Goal: Contribute content

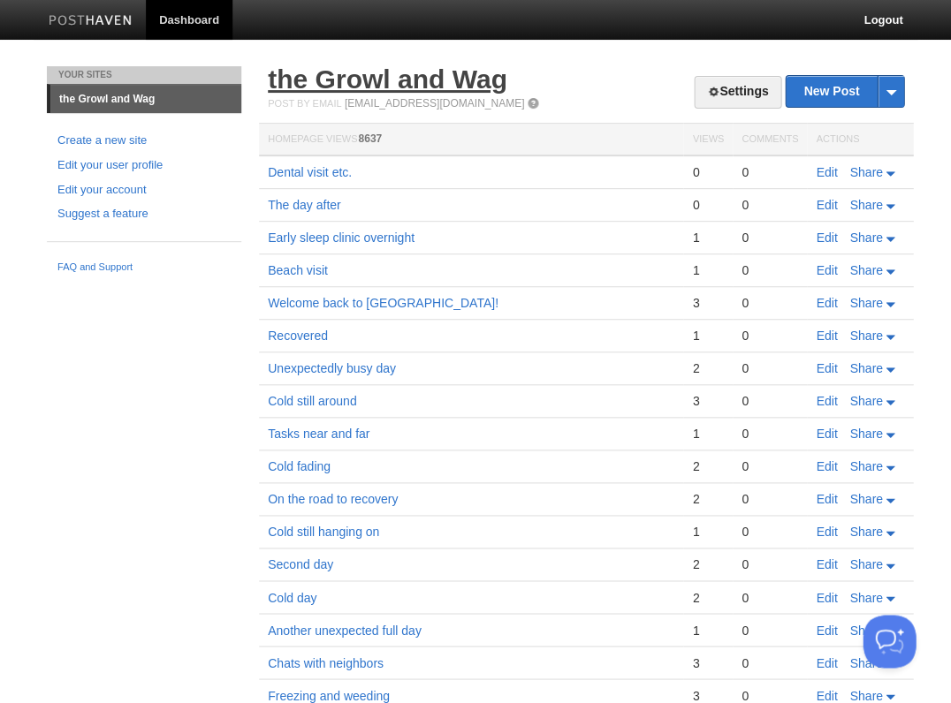
click at [338, 78] on link "the Growl and Wag" at bounding box center [387, 78] width 239 height 29
click at [829, 171] on link "Edit" at bounding box center [826, 172] width 21 height 14
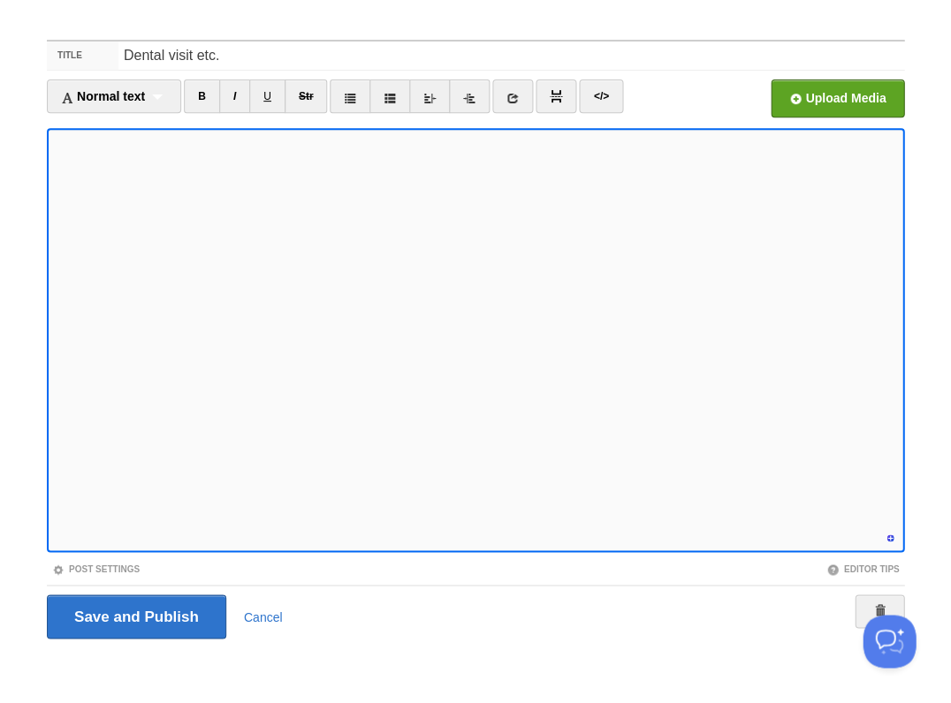
scroll to position [472, 0]
click at [134, 615] on input "Save and Publish" at bounding box center [136, 617] width 179 height 44
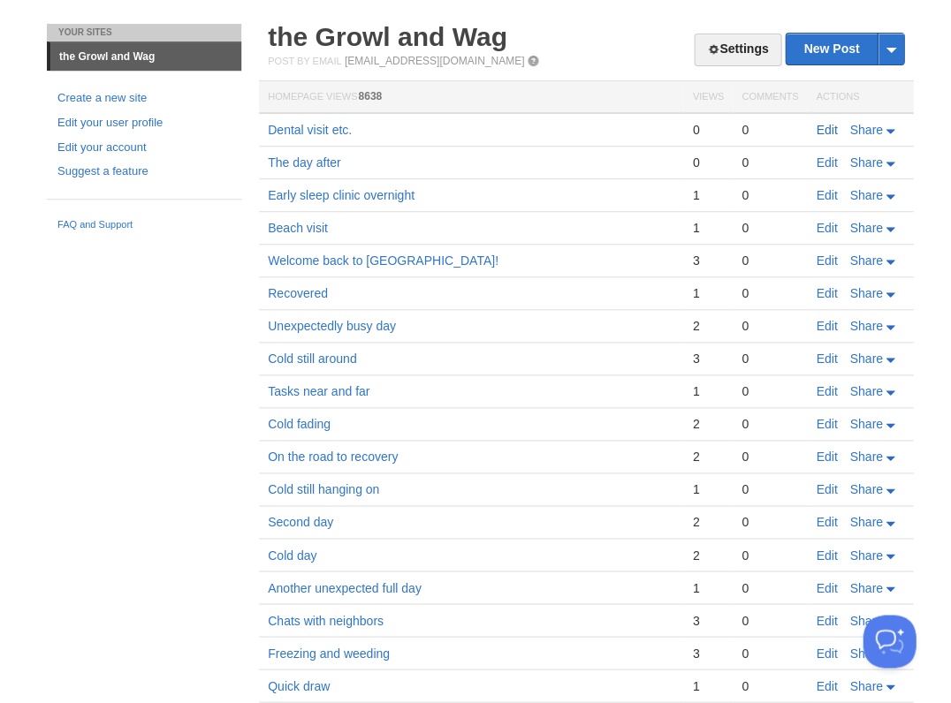
click at [823, 127] on link "Edit" at bounding box center [826, 130] width 21 height 14
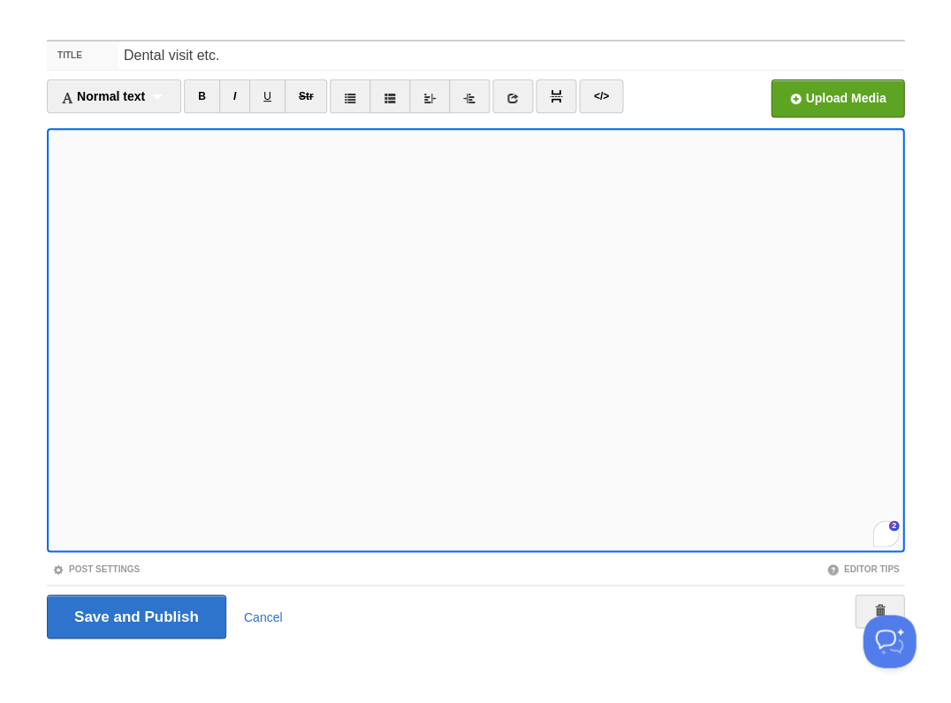
scroll to position [536, 0]
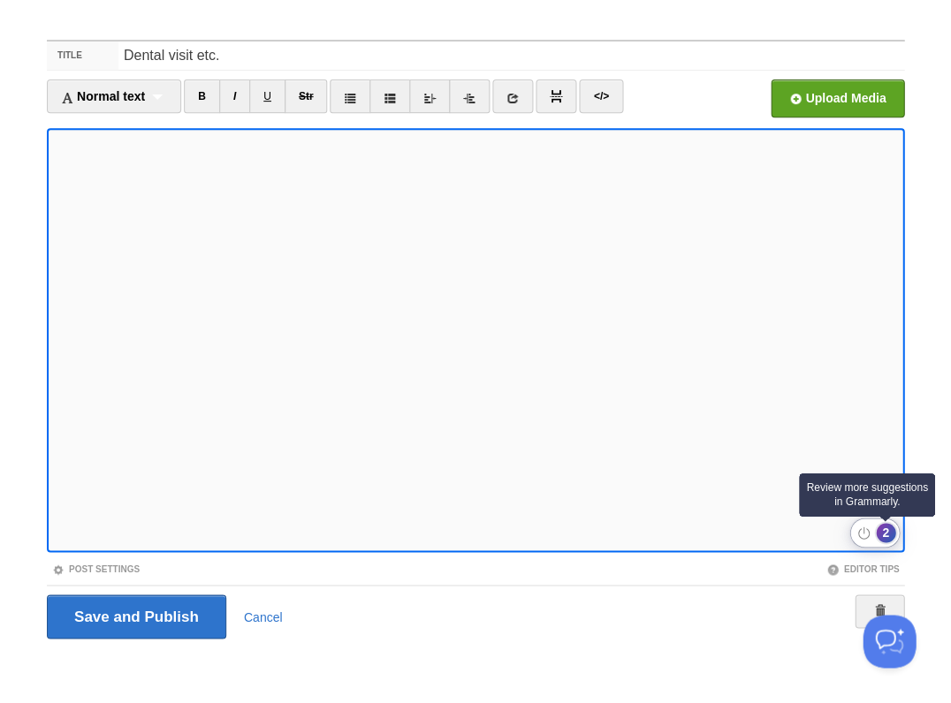
click at [882, 535] on div "2" at bounding box center [885, 532] width 19 height 19
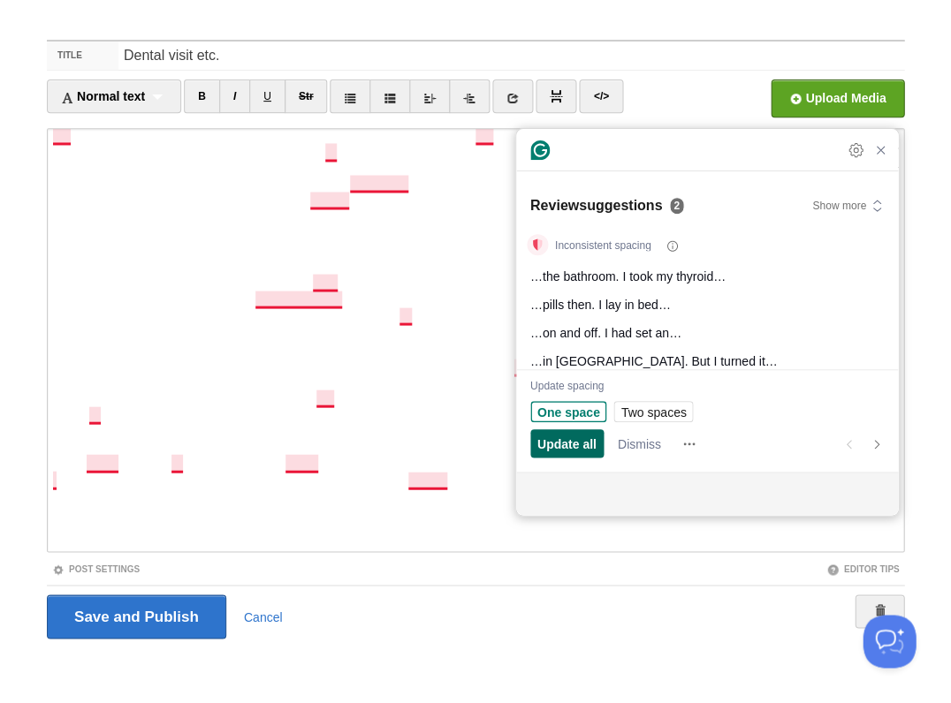
click at [573, 449] on span "Update all" at bounding box center [566, 444] width 59 height 19
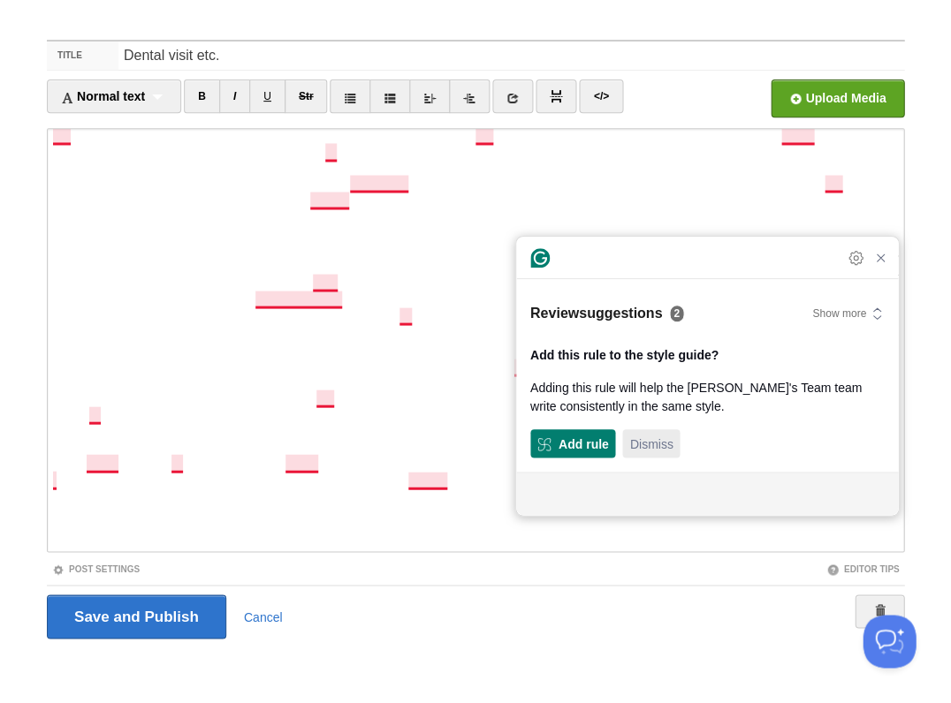
click at [650, 449] on span "Dismiss" at bounding box center [650, 444] width 43 height 19
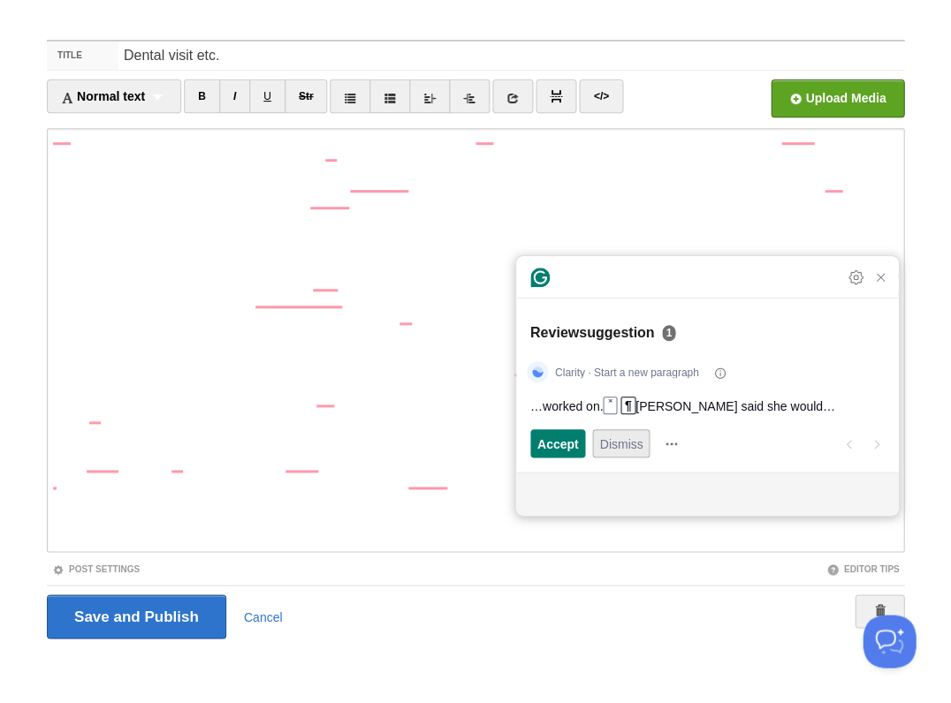
scroll to position [74, 0]
click at [620, 450] on span "Dismiss" at bounding box center [620, 444] width 43 height 19
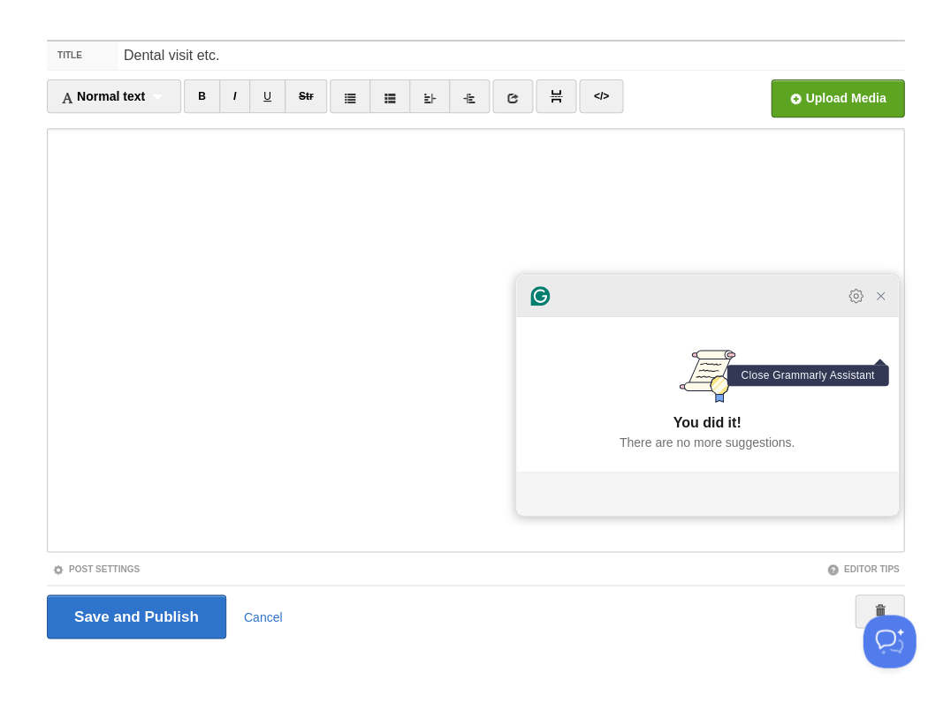
click at [884, 303] on icon "Close Grammarly Assistant" at bounding box center [880, 296] width 14 height 14
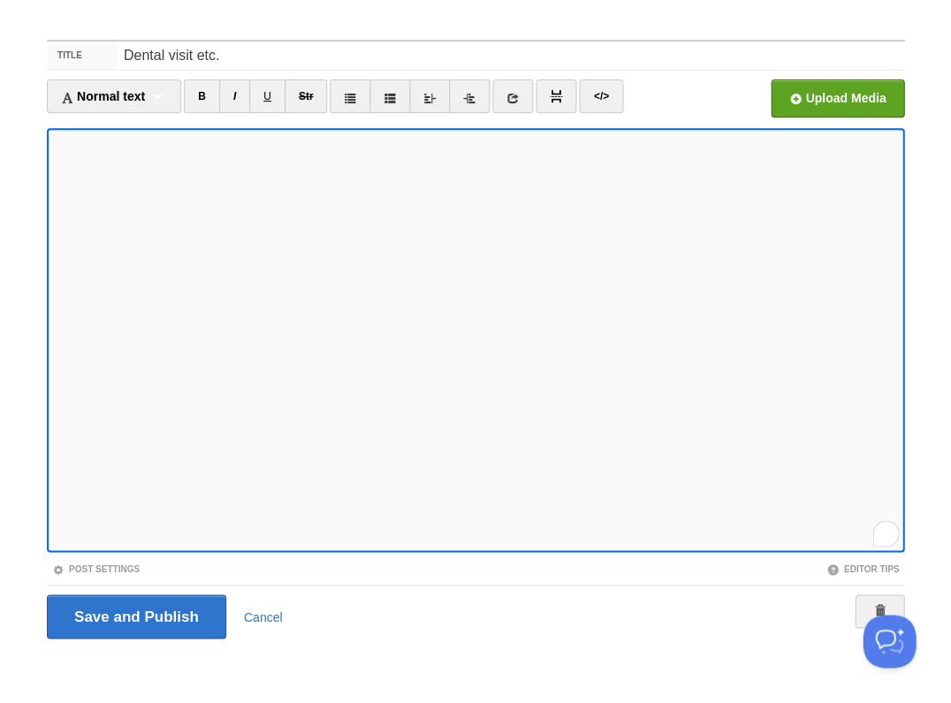
scroll to position [551, 0]
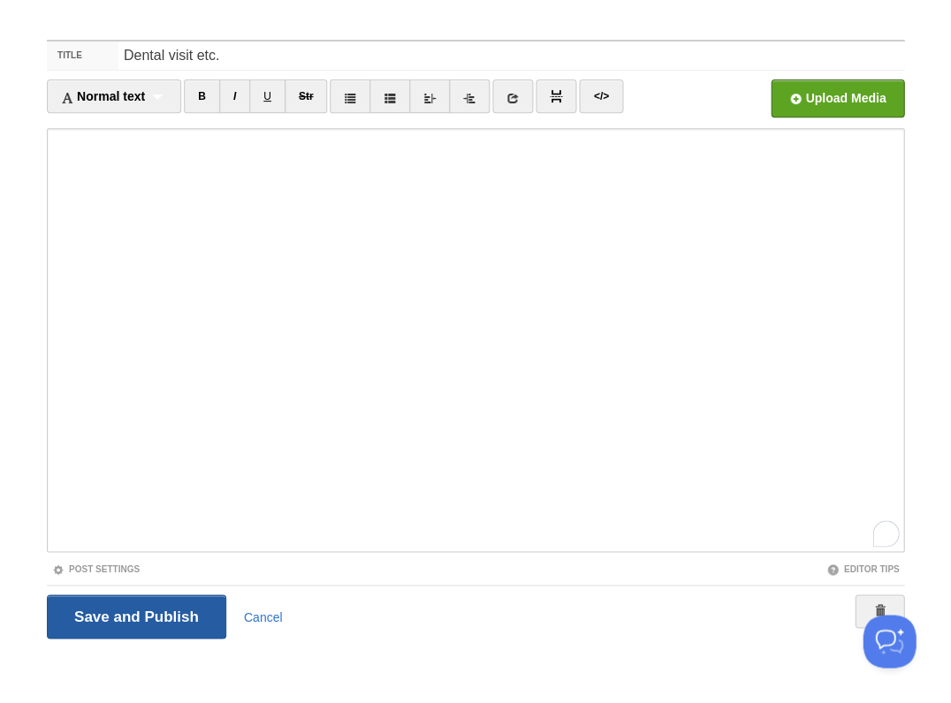
click at [165, 608] on input "Save and Publish" at bounding box center [136, 617] width 179 height 44
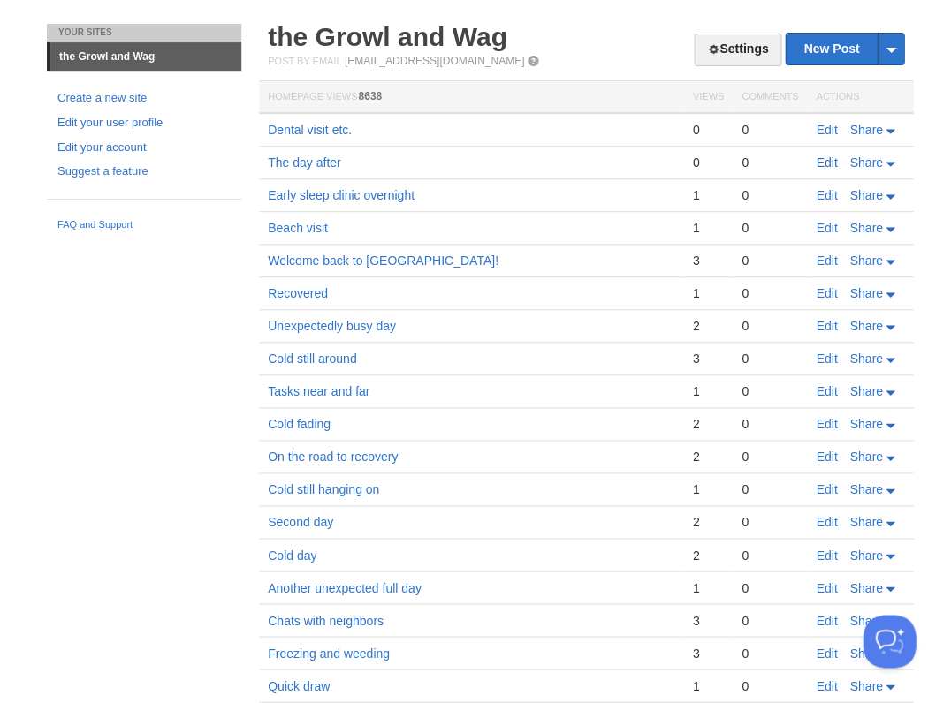
click at [823, 161] on link "Edit" at bounding box center [826, 163] width 21 height 14
